Goal: Task Accomplishment & Management: Complete application form

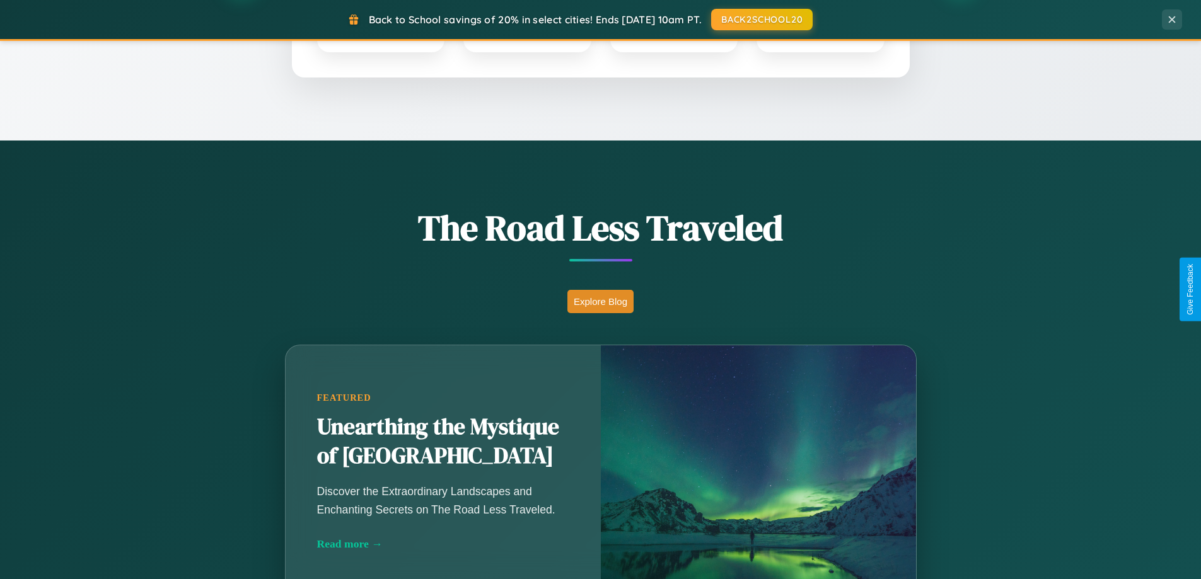
scroll to position [867, 0]
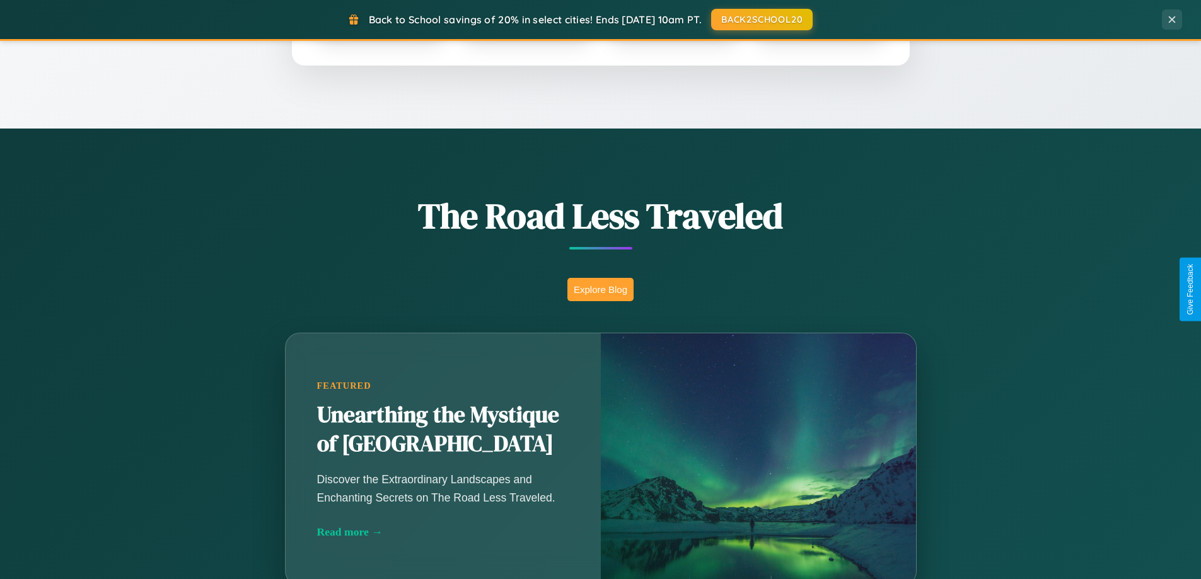
click at [600, 289] on button "Explore Blog" at bounding box center [600, 289] width 66 height 23
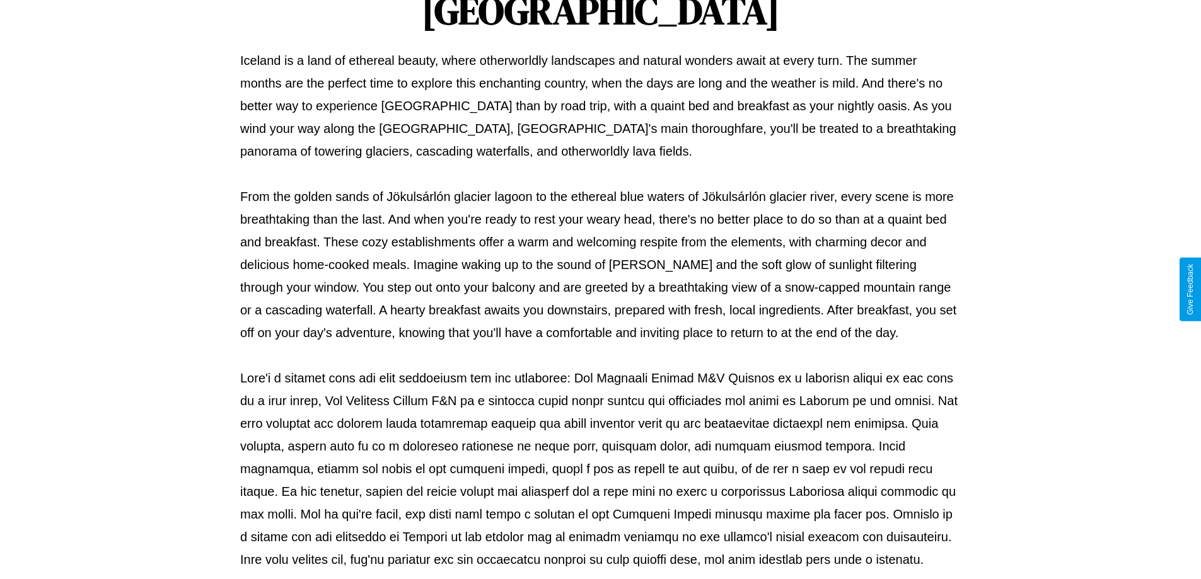
scroll to position [408, 0]
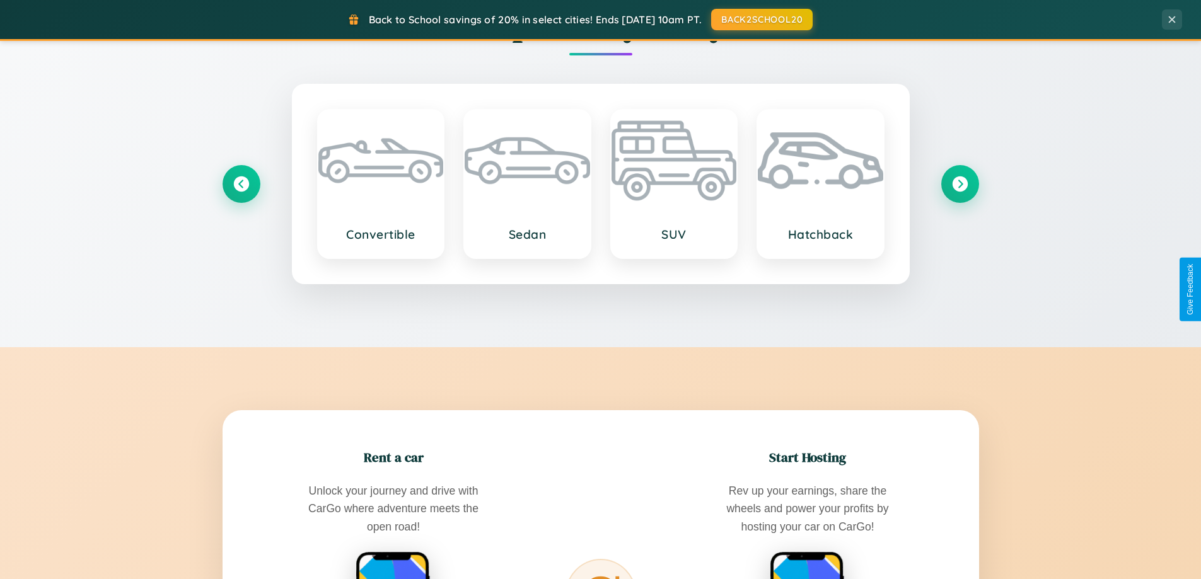
scroll to position [2425, 0]
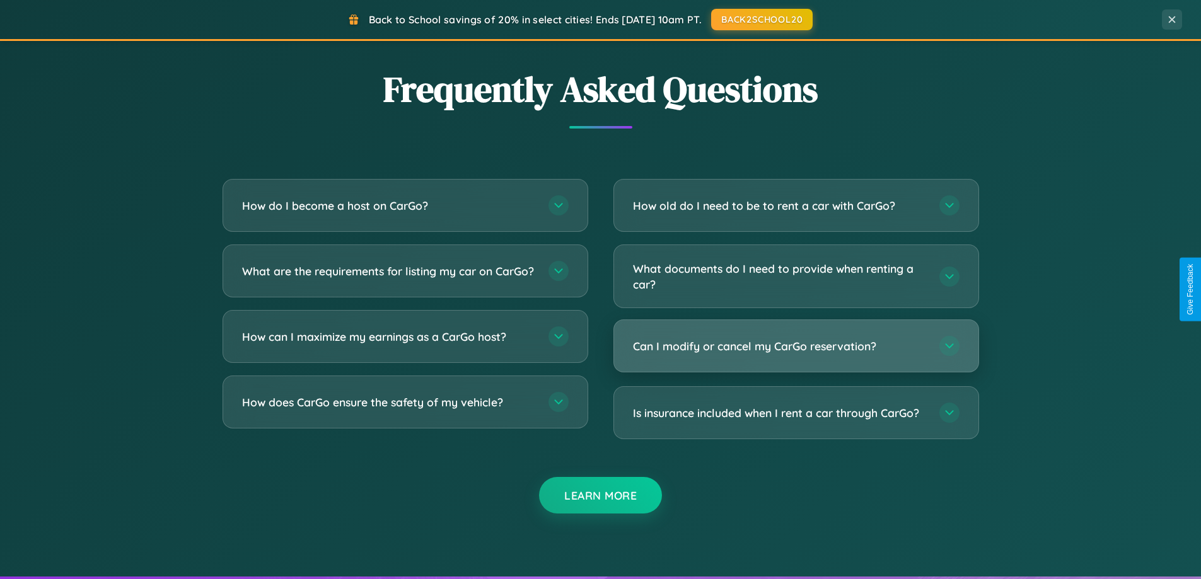
click at [795, 347] on h3 "Can I modify or cancel my CarGo reservation?" at bounding box center [780, 346] width 294 height 16
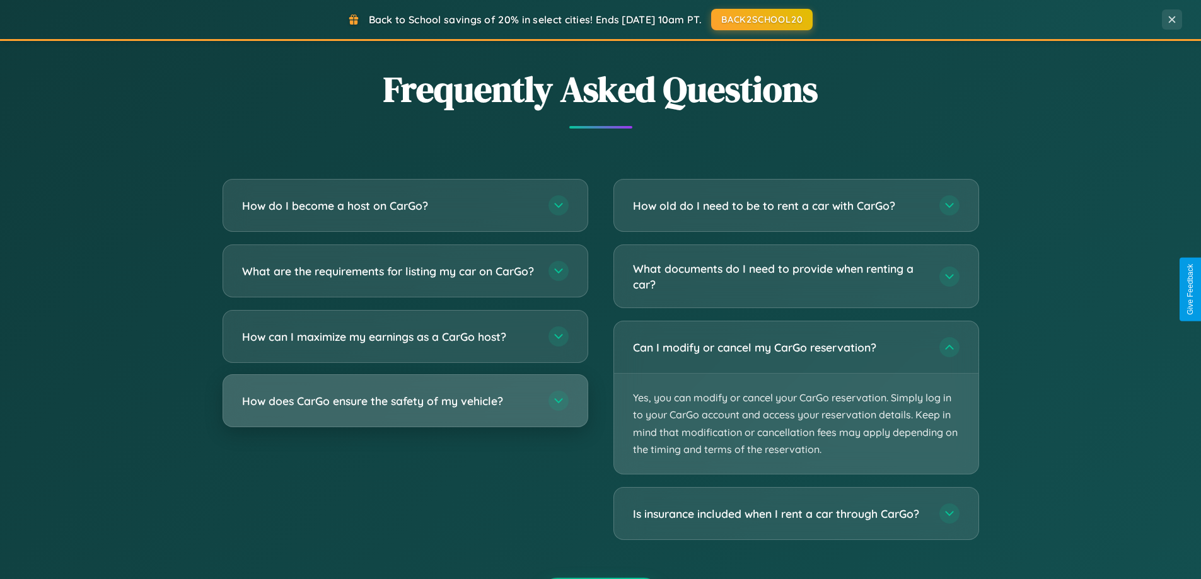
click at [405, 409] on h3 "How does CarGo ensure the safety of my vehicle?" at bounding box center [389, 401] width 294 height 16
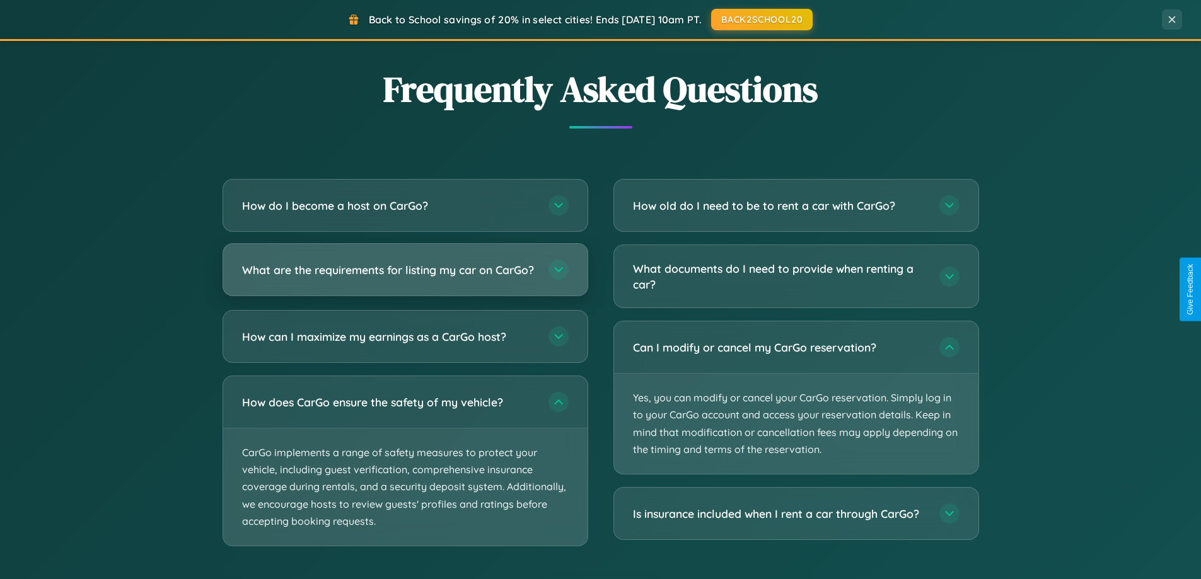
click at [405, 275] on h3 "What are the requirements for listing my car on CarGo?" at bounding box center [389, 270] width 294 height 16
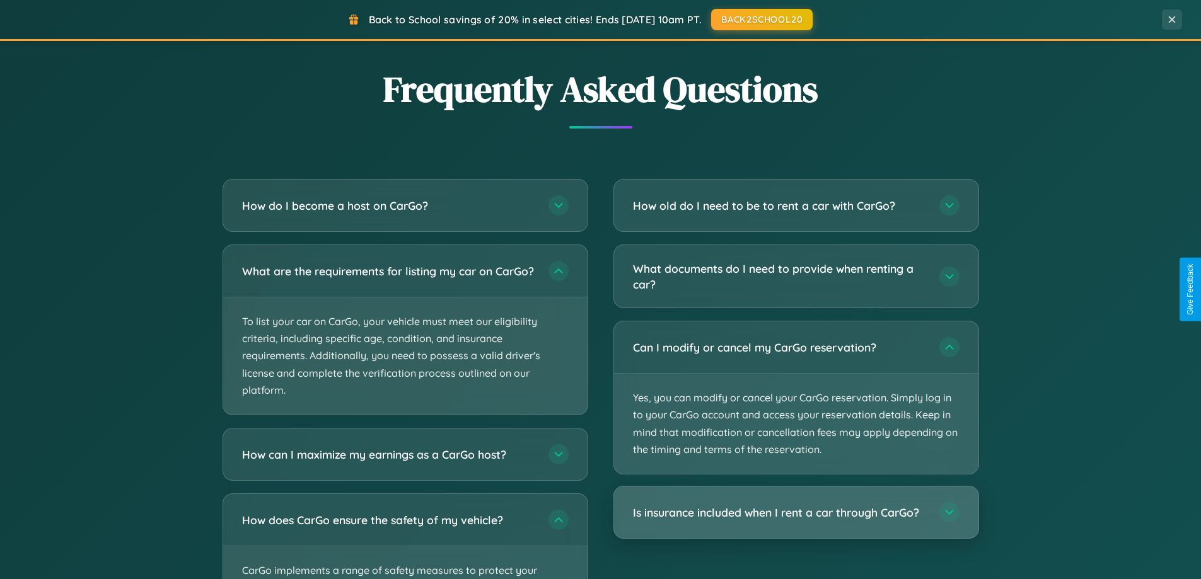
click at [795, 514] on h3 "Is insurance included when I rent a car through CarGo?" at bounding box center [780, 513] width 294 height 16
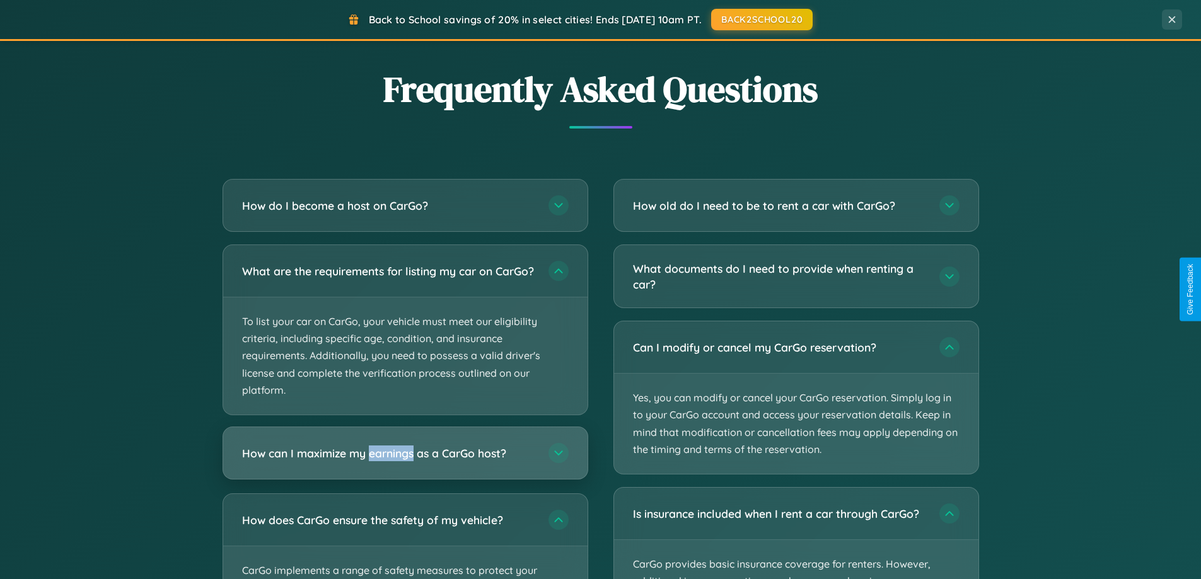
click at [405, 461] on h3 "How can I maximize my earnings as a CarGo host?" at bounding box center [389, 454] width 294 height 16
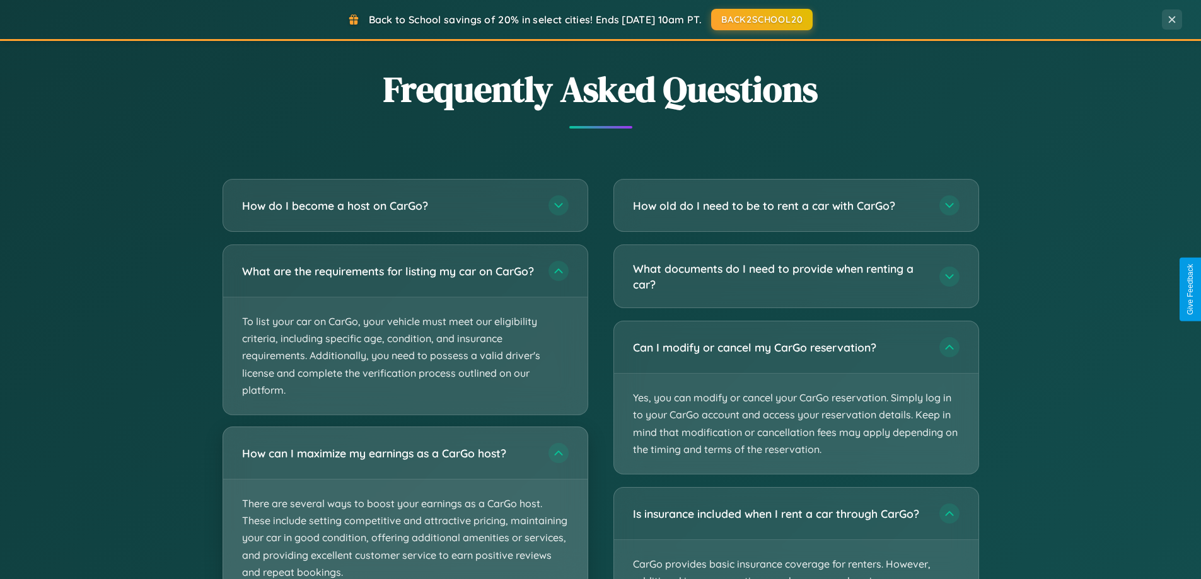
click at [405, 508] on p "There are several ways to boost your earnings as a CarGo host. These include se…" at bounding box center [405, 538] width 364 height 117
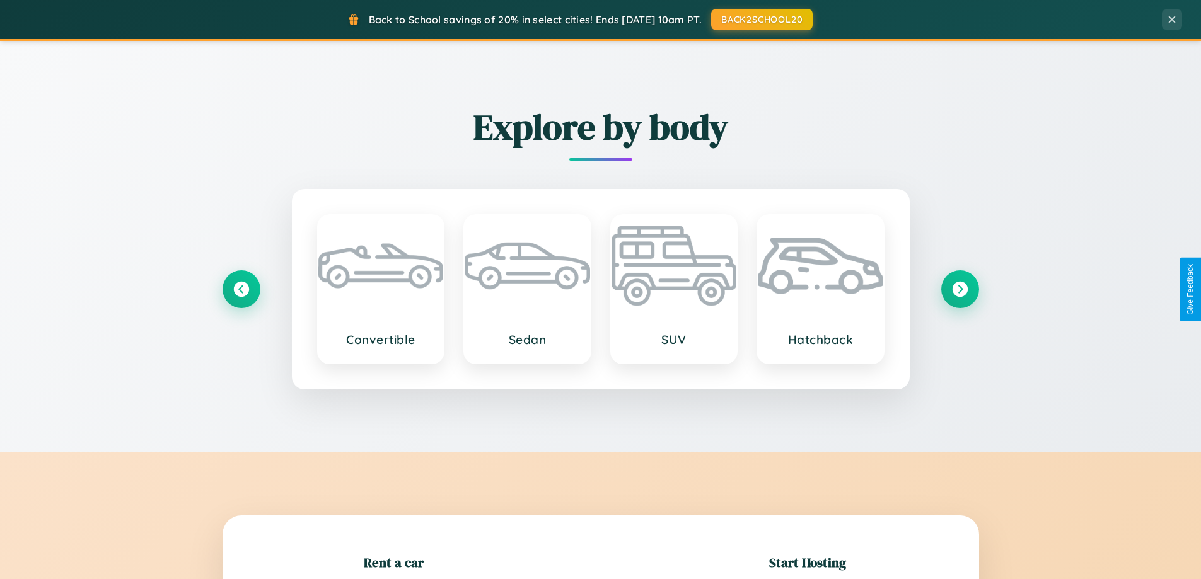
scroll to position [272, 0]
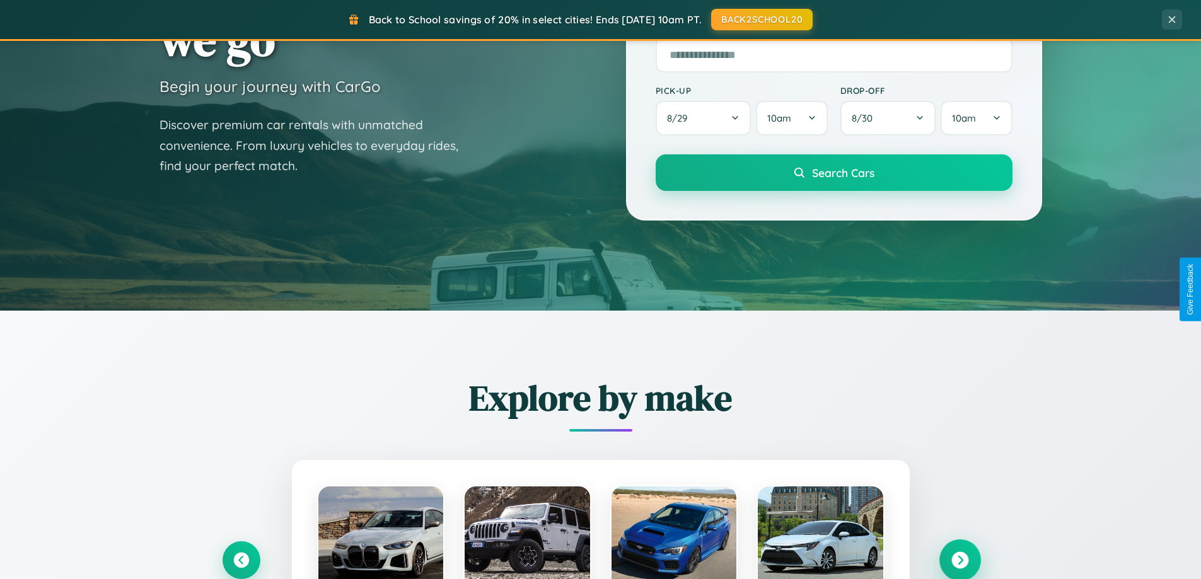
click at [959, 560] on icon at bounding box center [959, 560] width 17 height 17
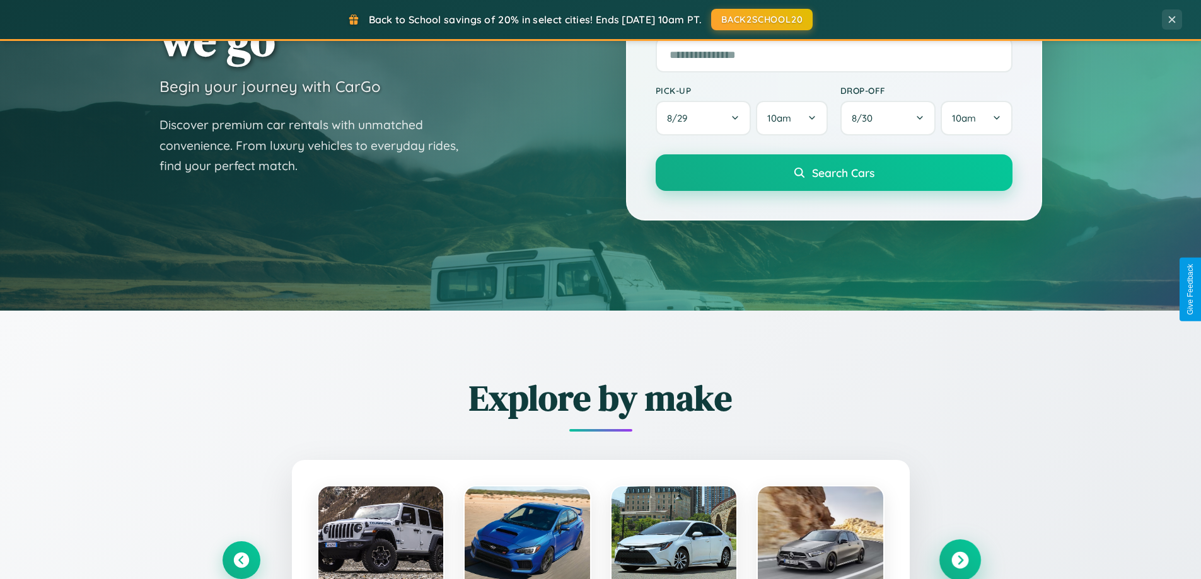
click at [959, 559] on icon at bounding box center [959, 560] width 17 height 17
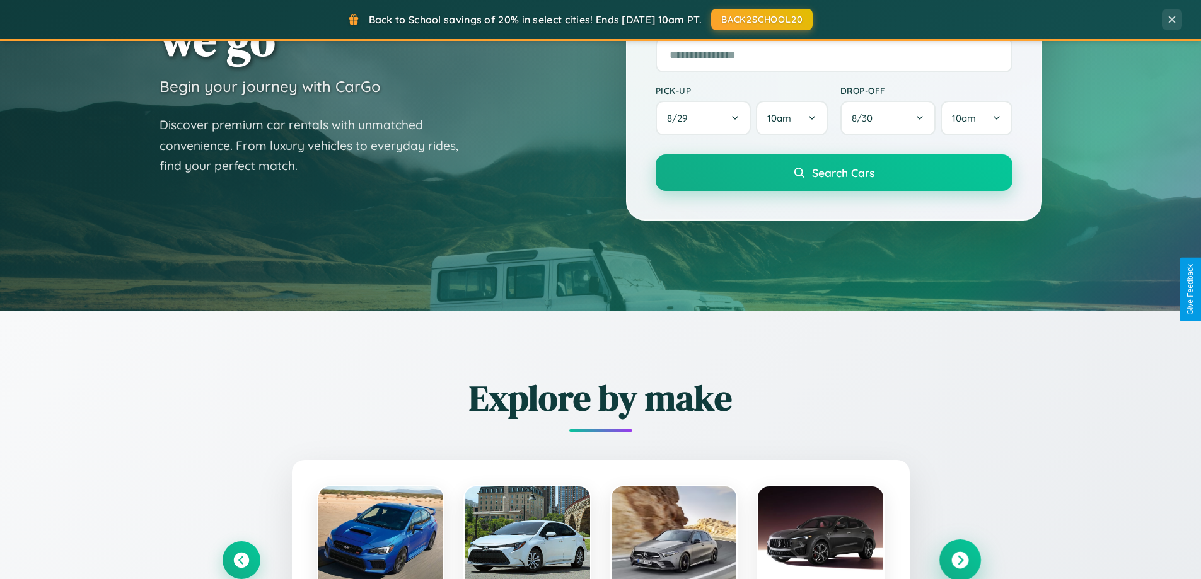
click at [959, 559] on icon at bounding box center [959, 560] width 17 height 17
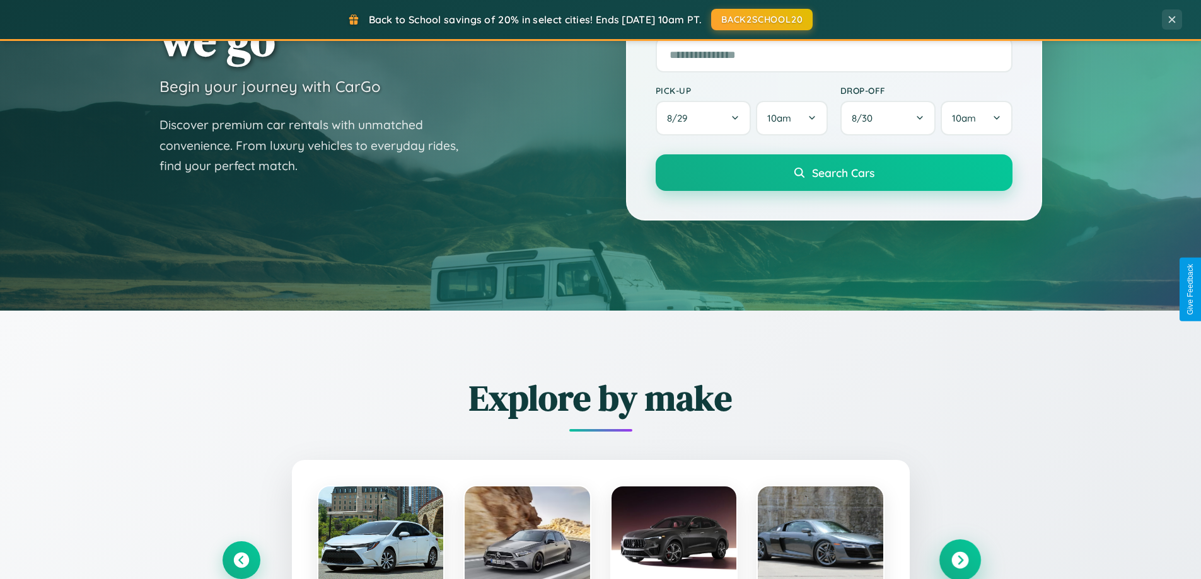
click at [959, 559] on icon at bounding box center [959, 560] width 17 height 17
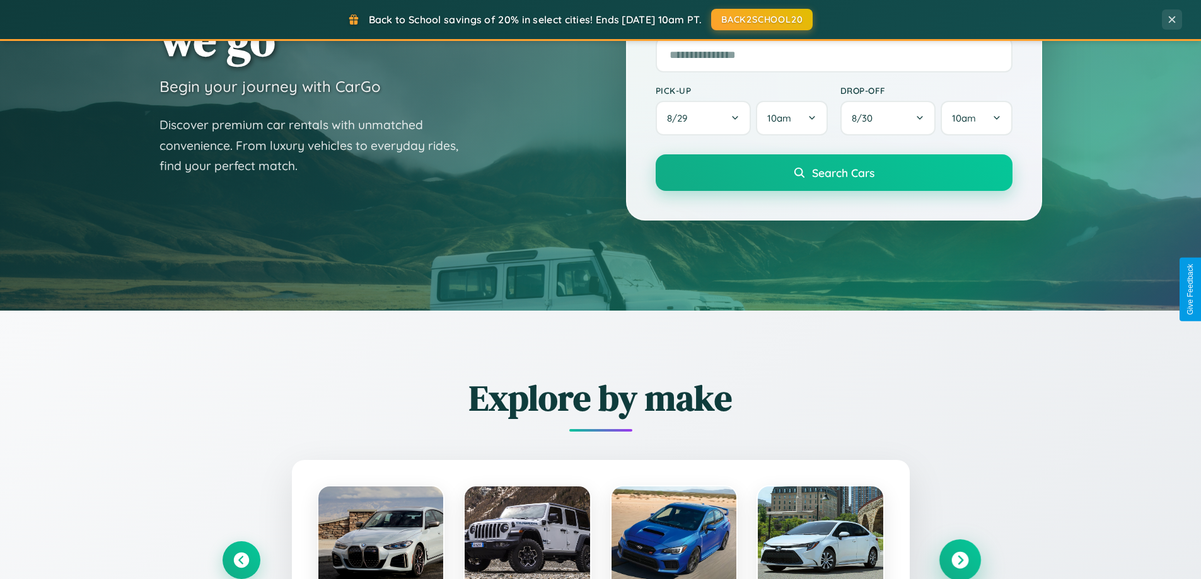
scroll to position [2025, 0]
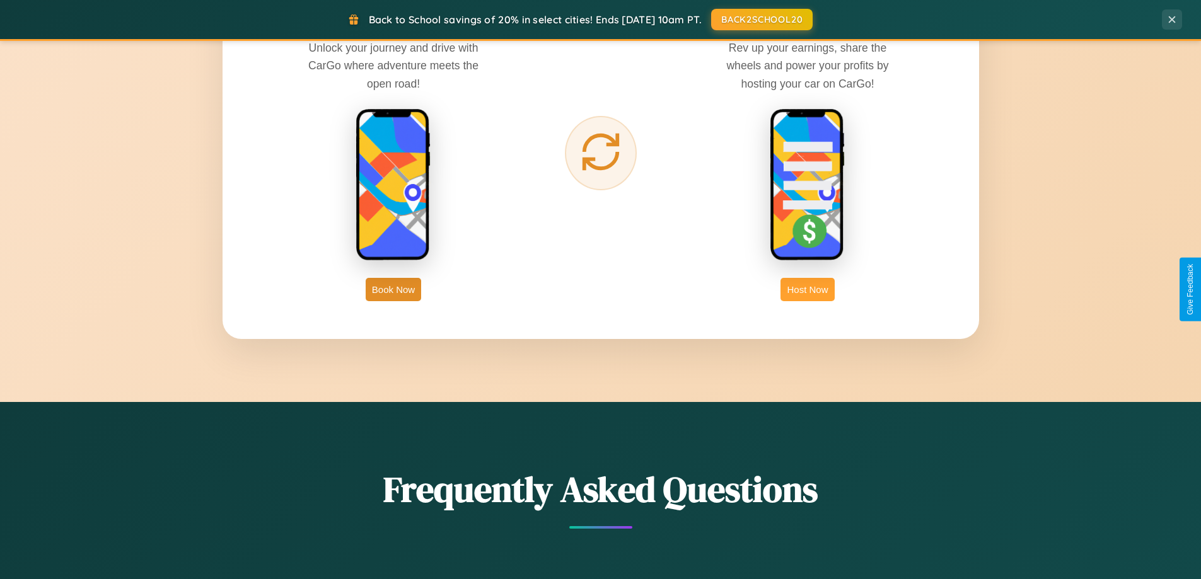
click at [807, 289] on button "Host Now" at bounding box center [807, 289] width 54 height 23
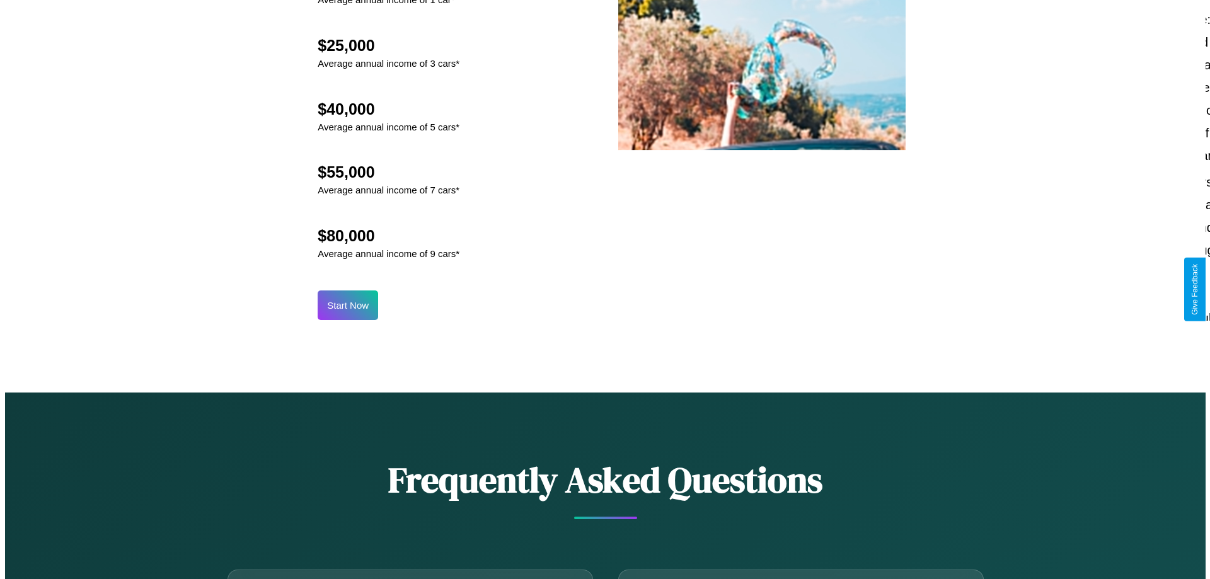
scroll to position [1314, 0]
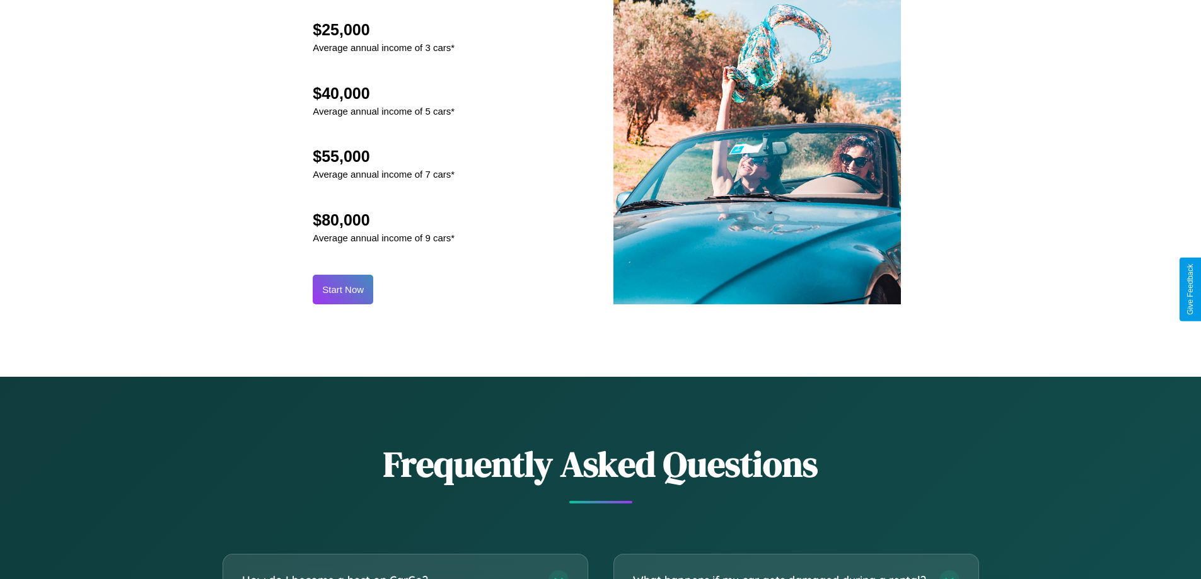
click at [343, 289] on button "Start Now" at bounding box center [343, 290] width 61 height 30
